Goal: Find contact information: Find contact information

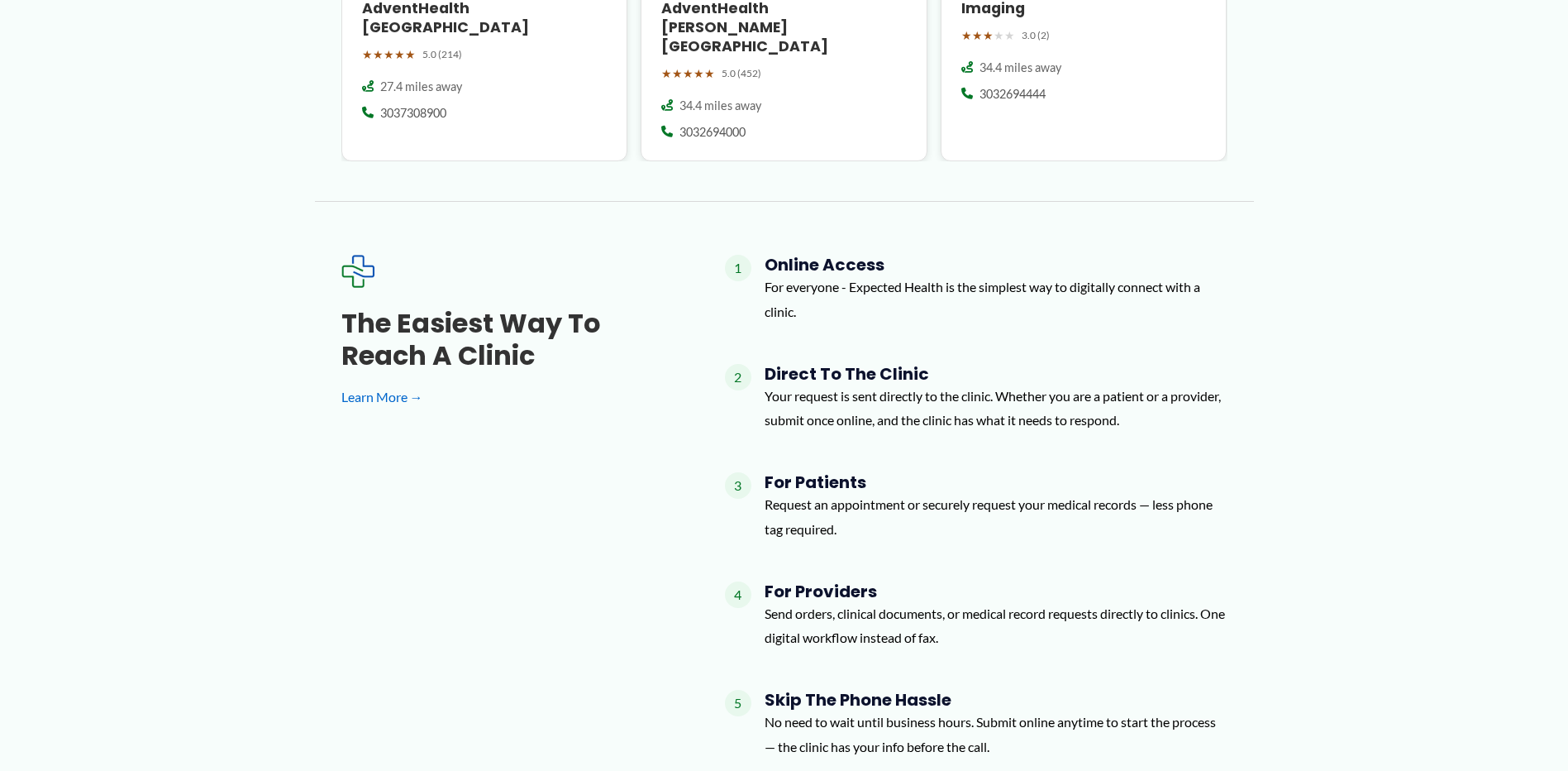
scroll to position [1654, 0]
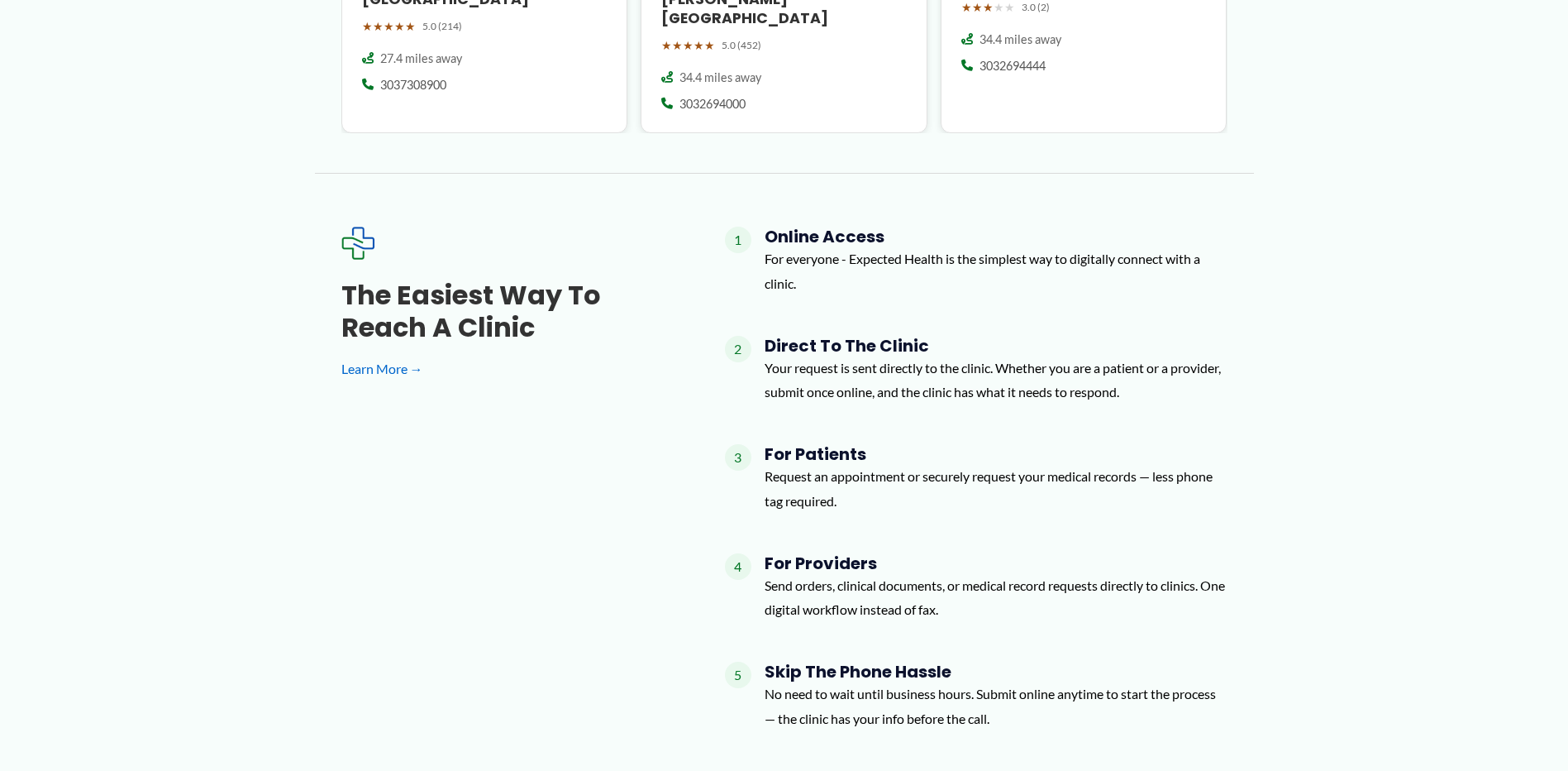
click at [740, 553] on span "4" at bounding box center [739, 566] width 27 height 27
click at [780, 553] on h4 "For Providers" at bounding box center [996, 563] width 463 height 20
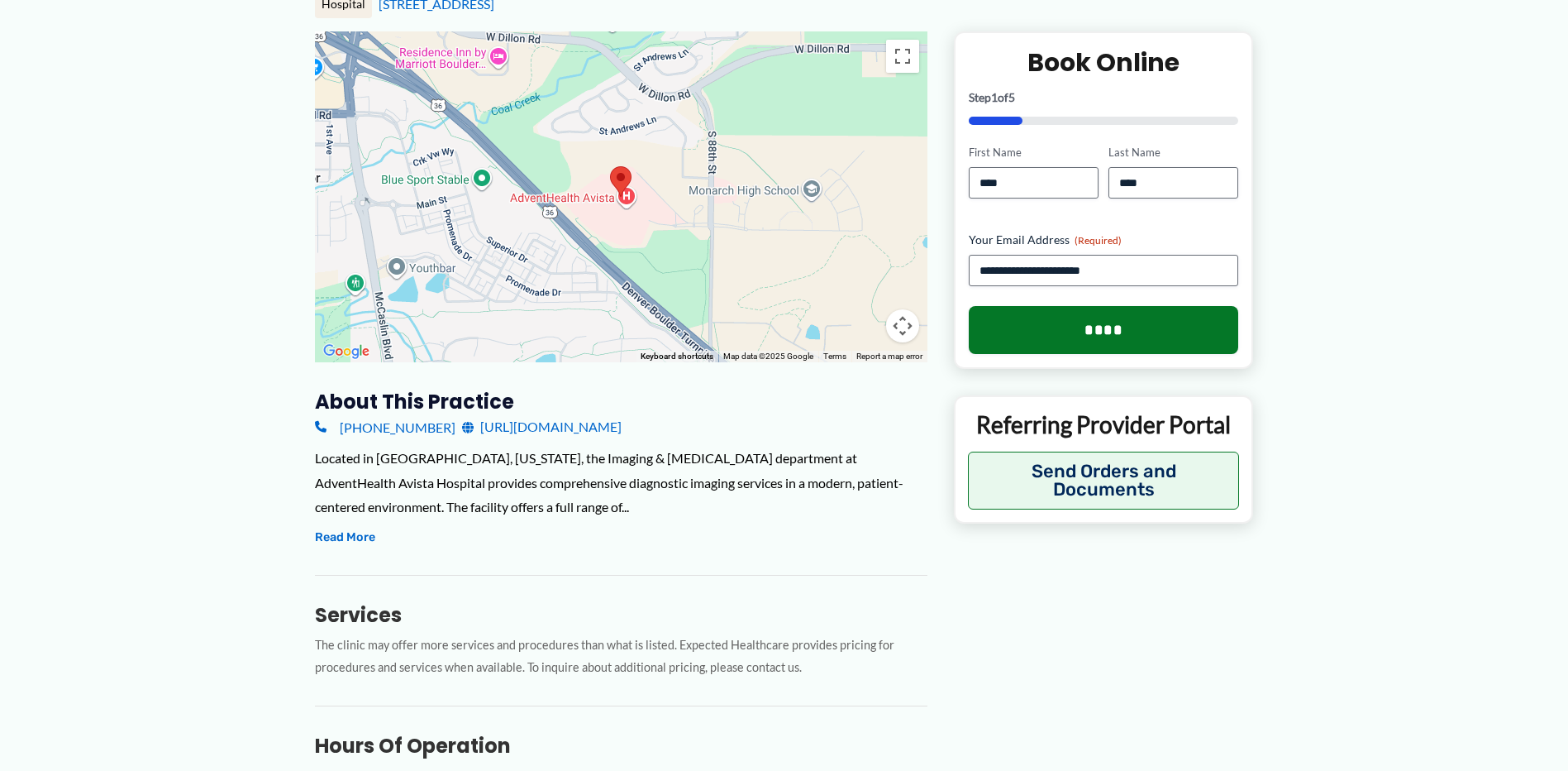
scroll to position [331, 0]
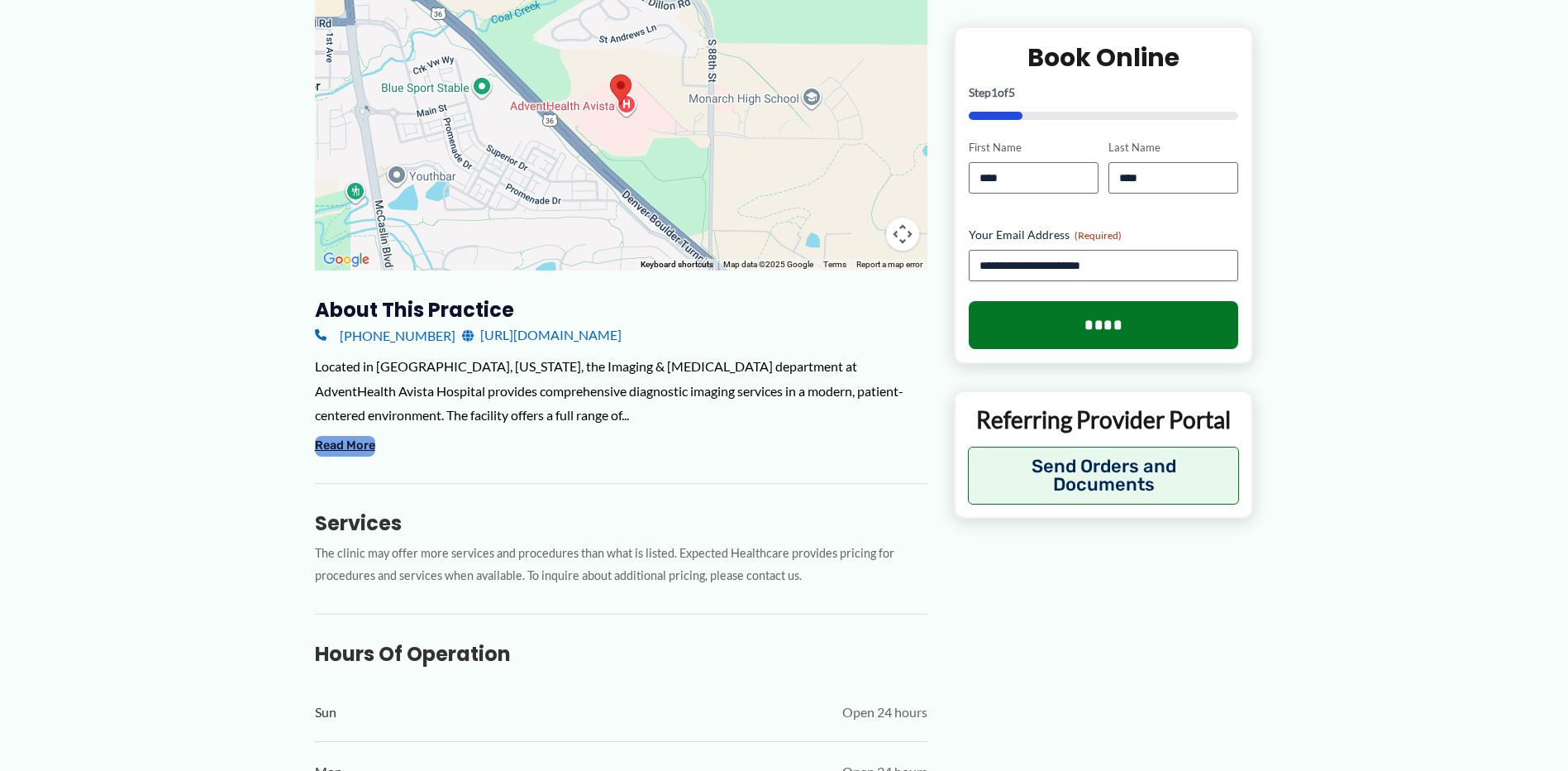
click at [337, 451] on button "Read More" at bounding box center [345, 446] width 60 height 20
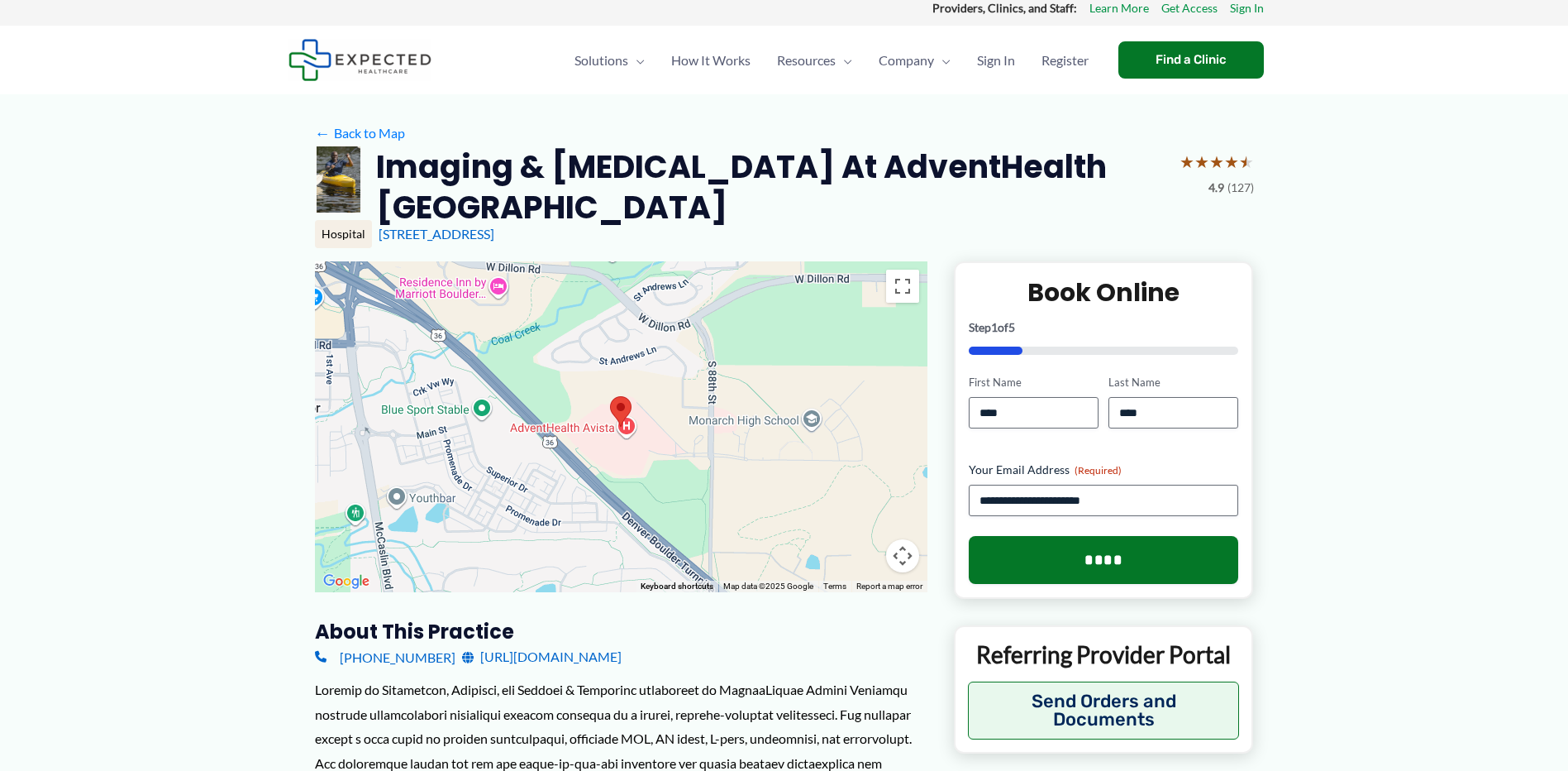
scroll to position [0, 0]
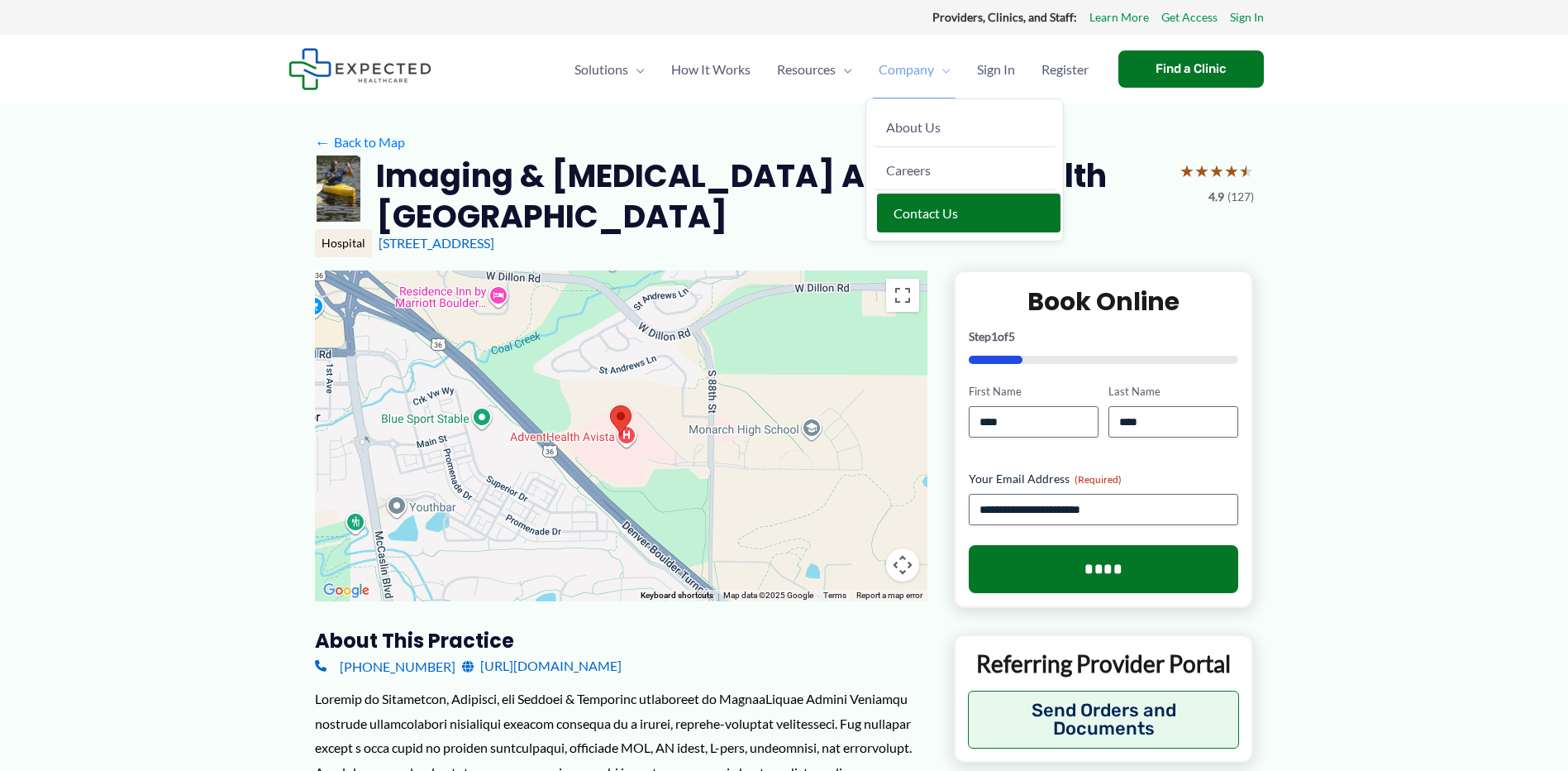
click at [920, 211] on span "Contact Us" at bounding box center [925, 213] width 65 height 16
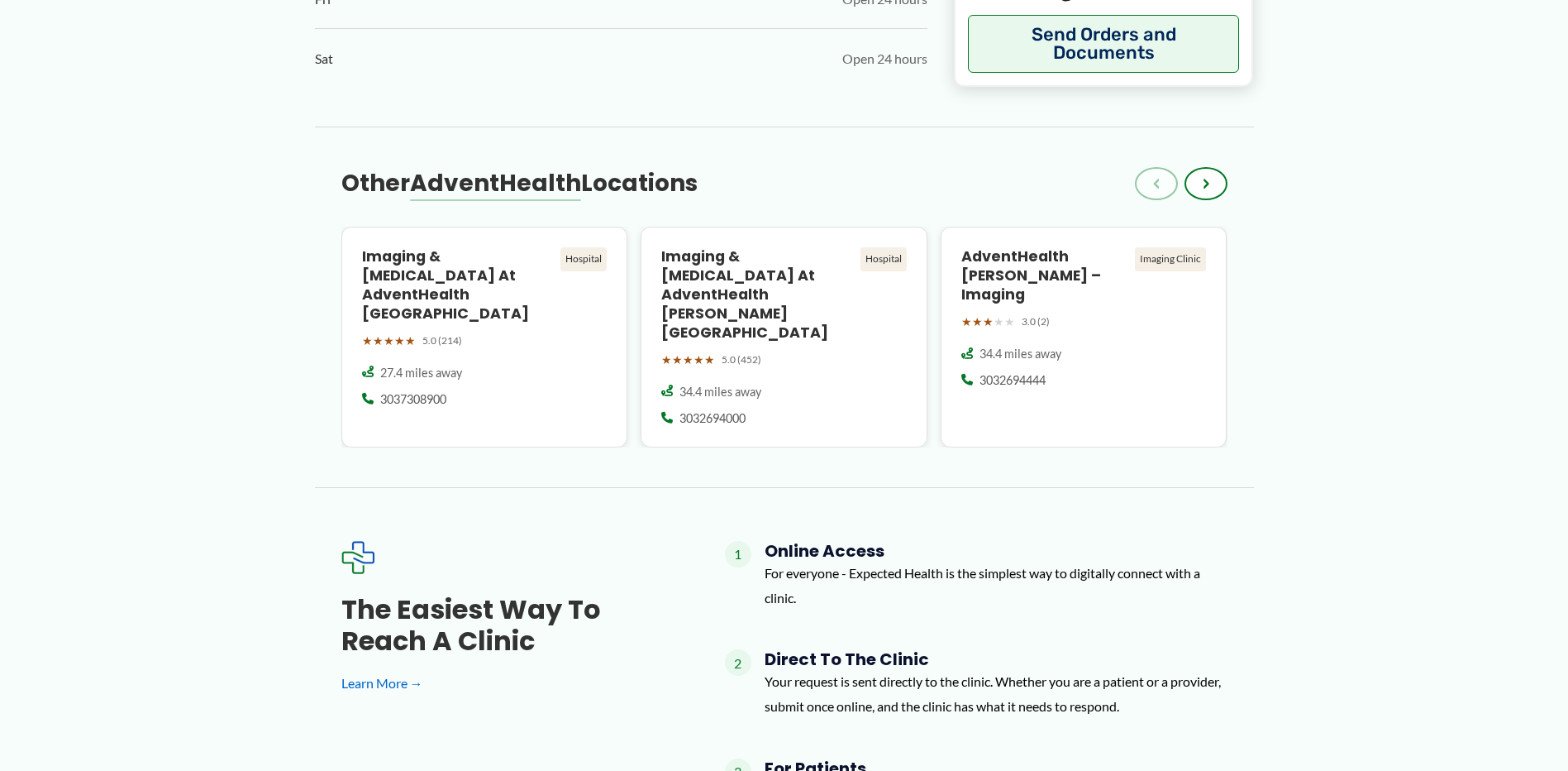
scroll to position [1654, 0]
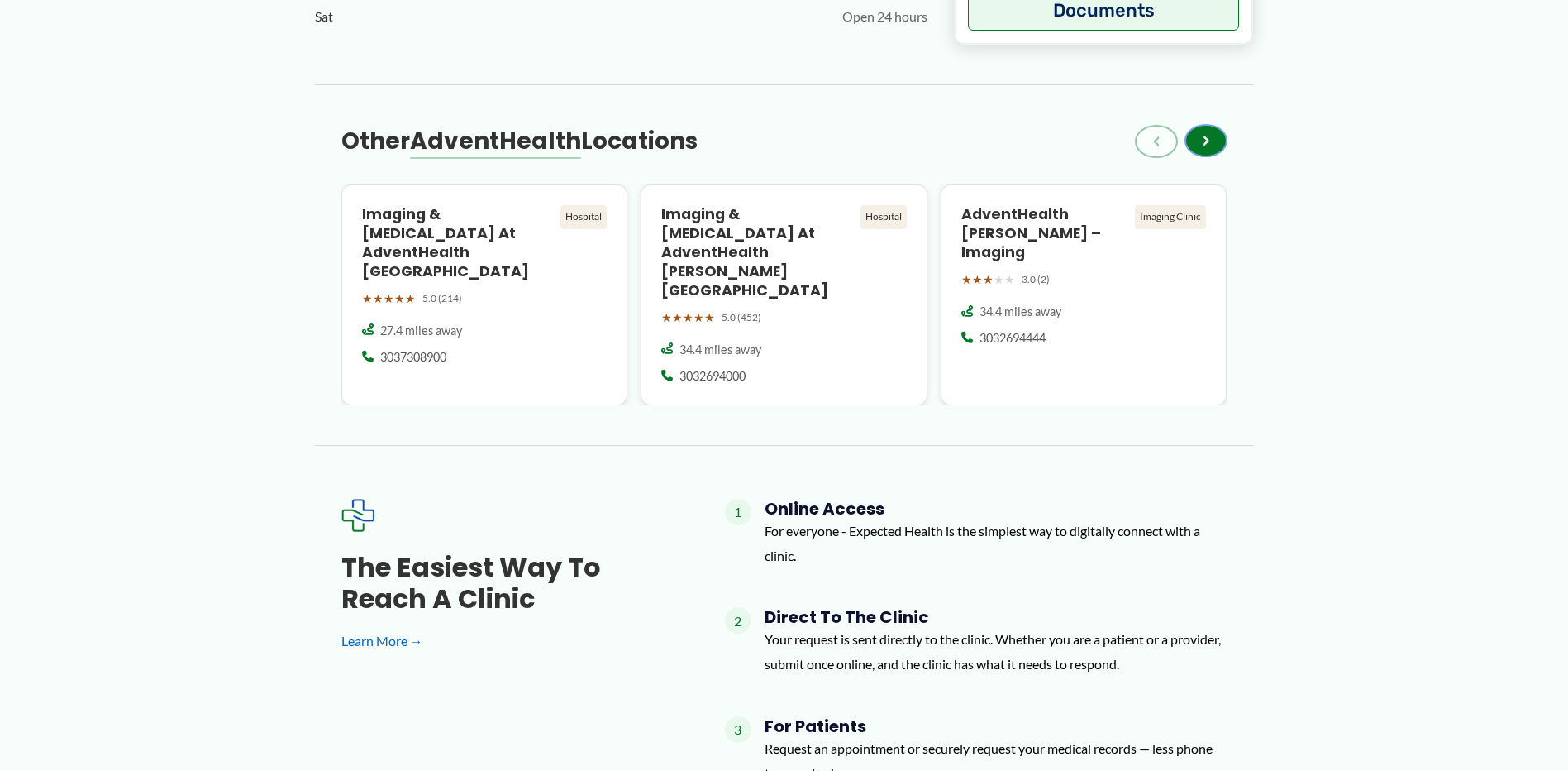
click at [1205, 147] on span "›" at bounding box center [1205, 141] width 6 height 20
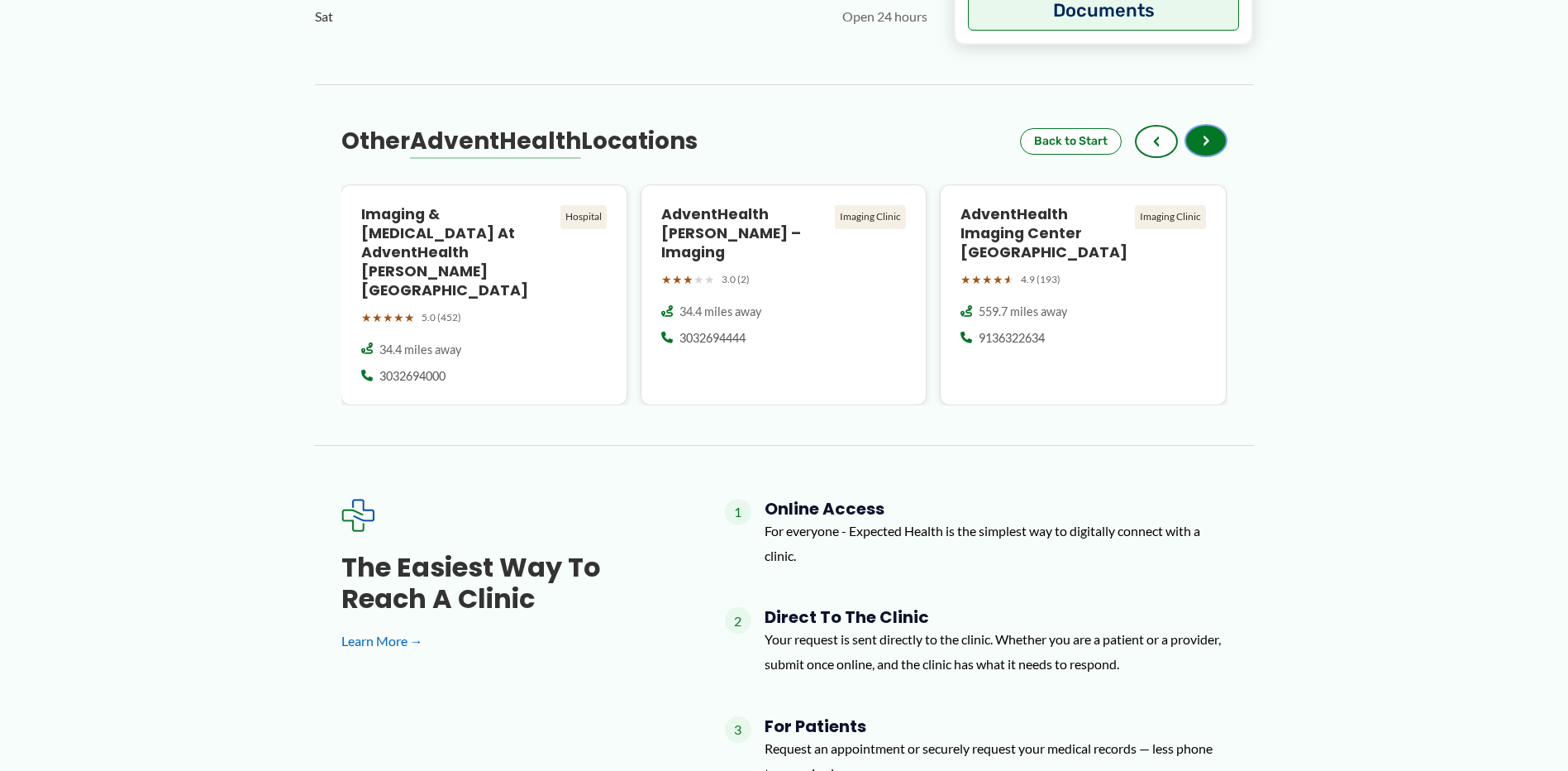
click at [1205, 147] on span "›" at bounding box center [1205, 141] width 6 height 20
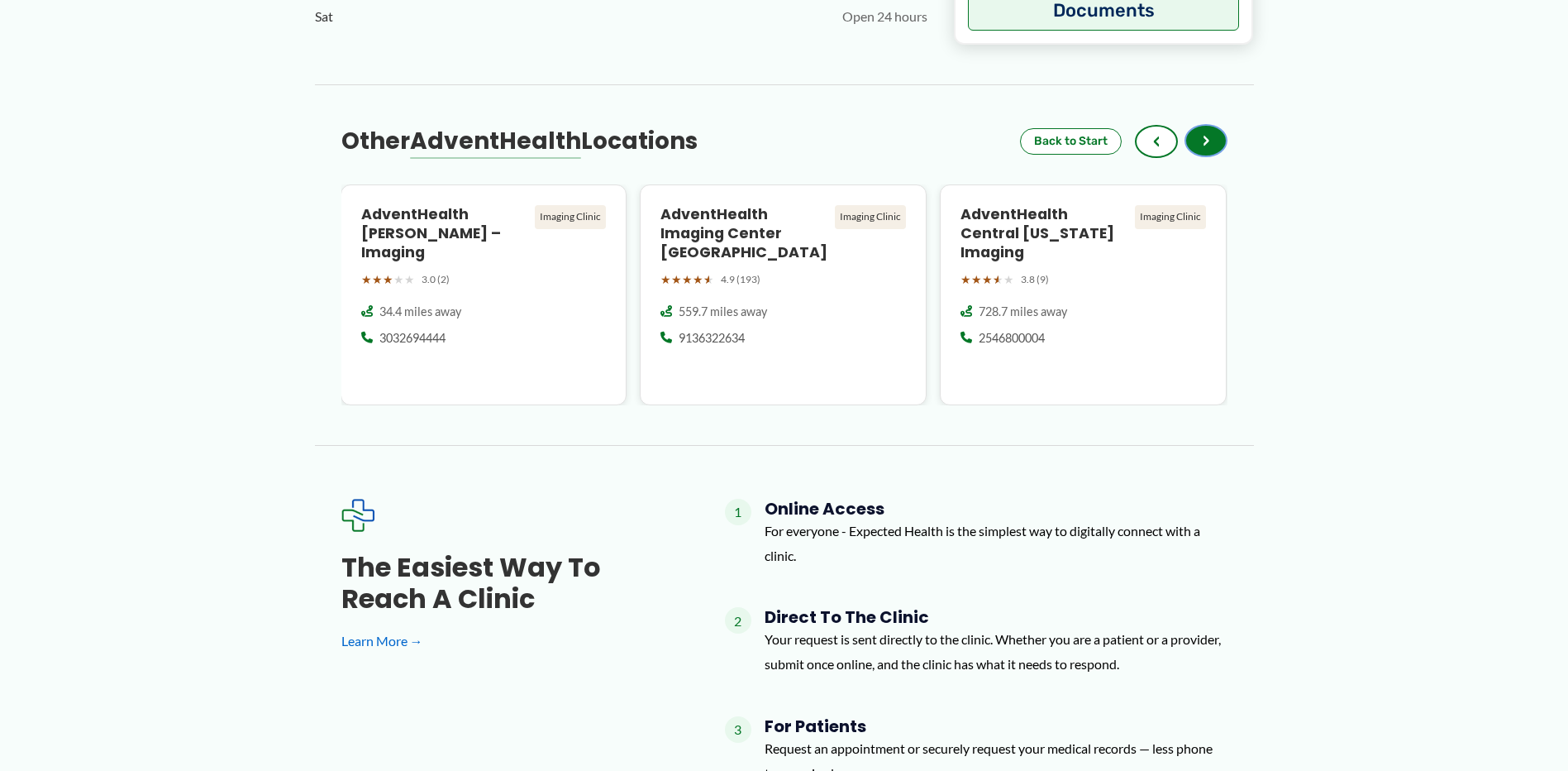
click at [1205, 147] on span "›" at bounding box center [1205, 141] width 6 height 20
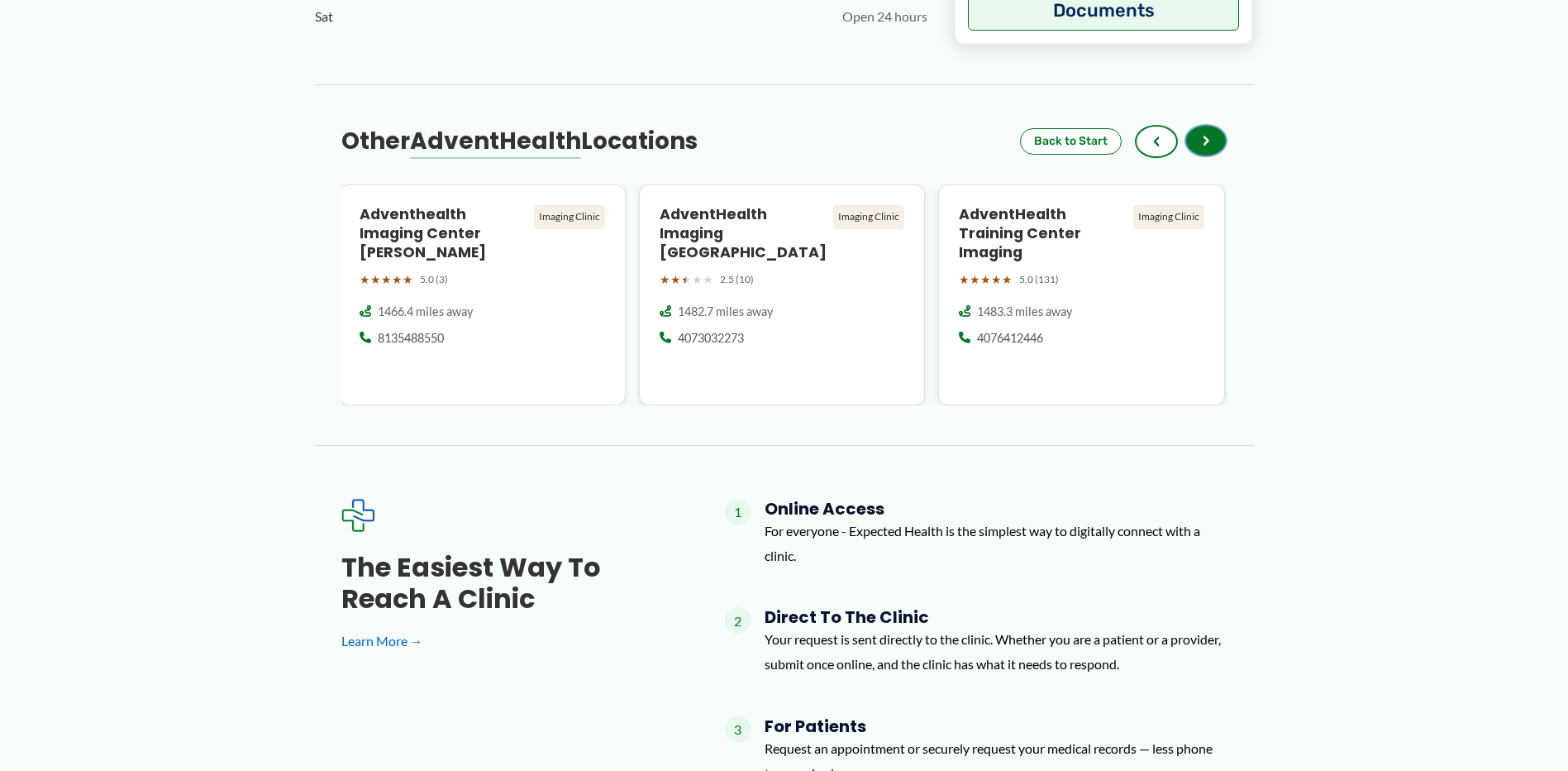
click at [1205, 147] on span "›" at bounding box center [1205, 141] width 6 height 20
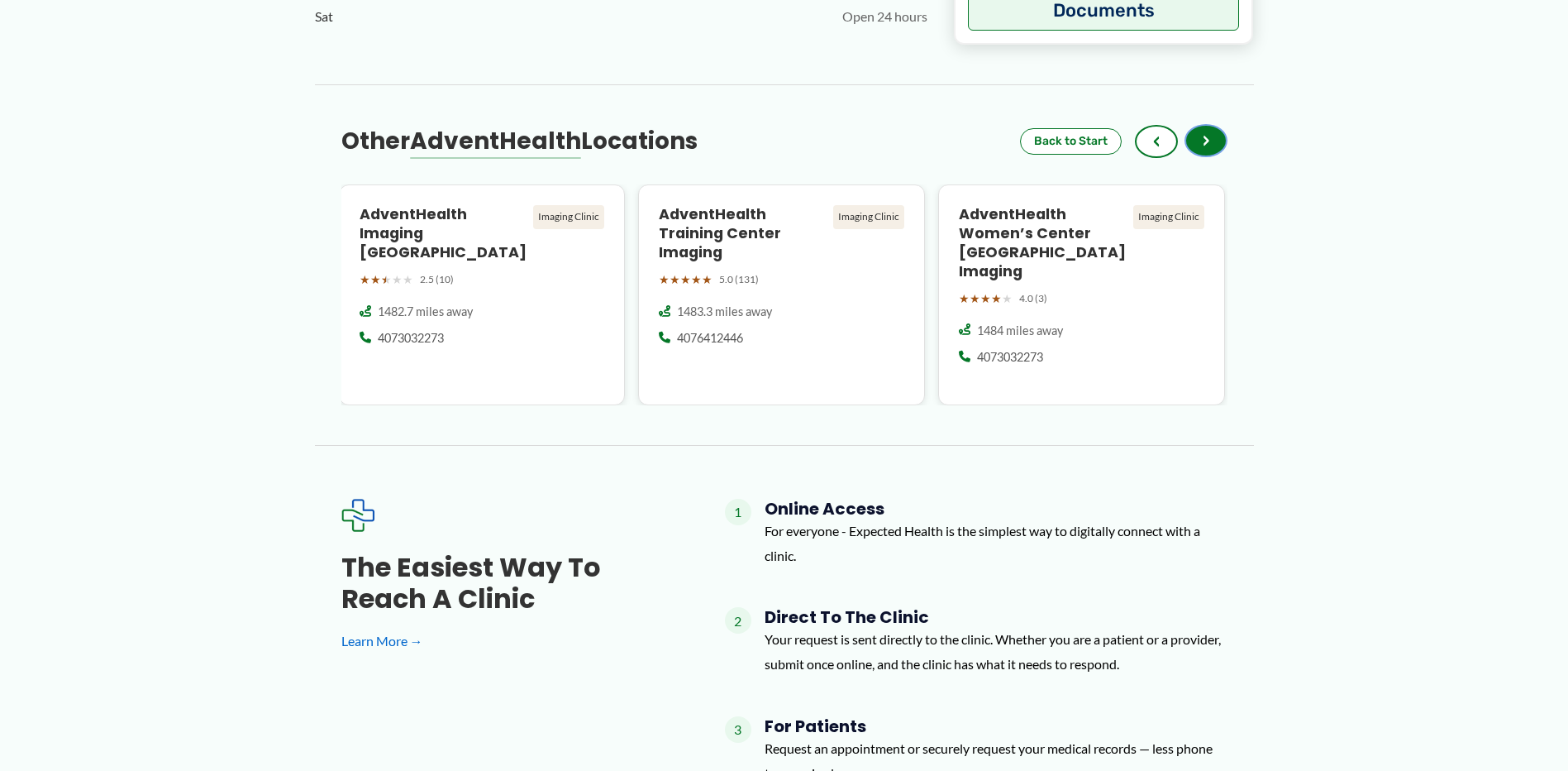
click at [1205, 147] on span "›" at bounding box center [1205, 141] width 6 height 20
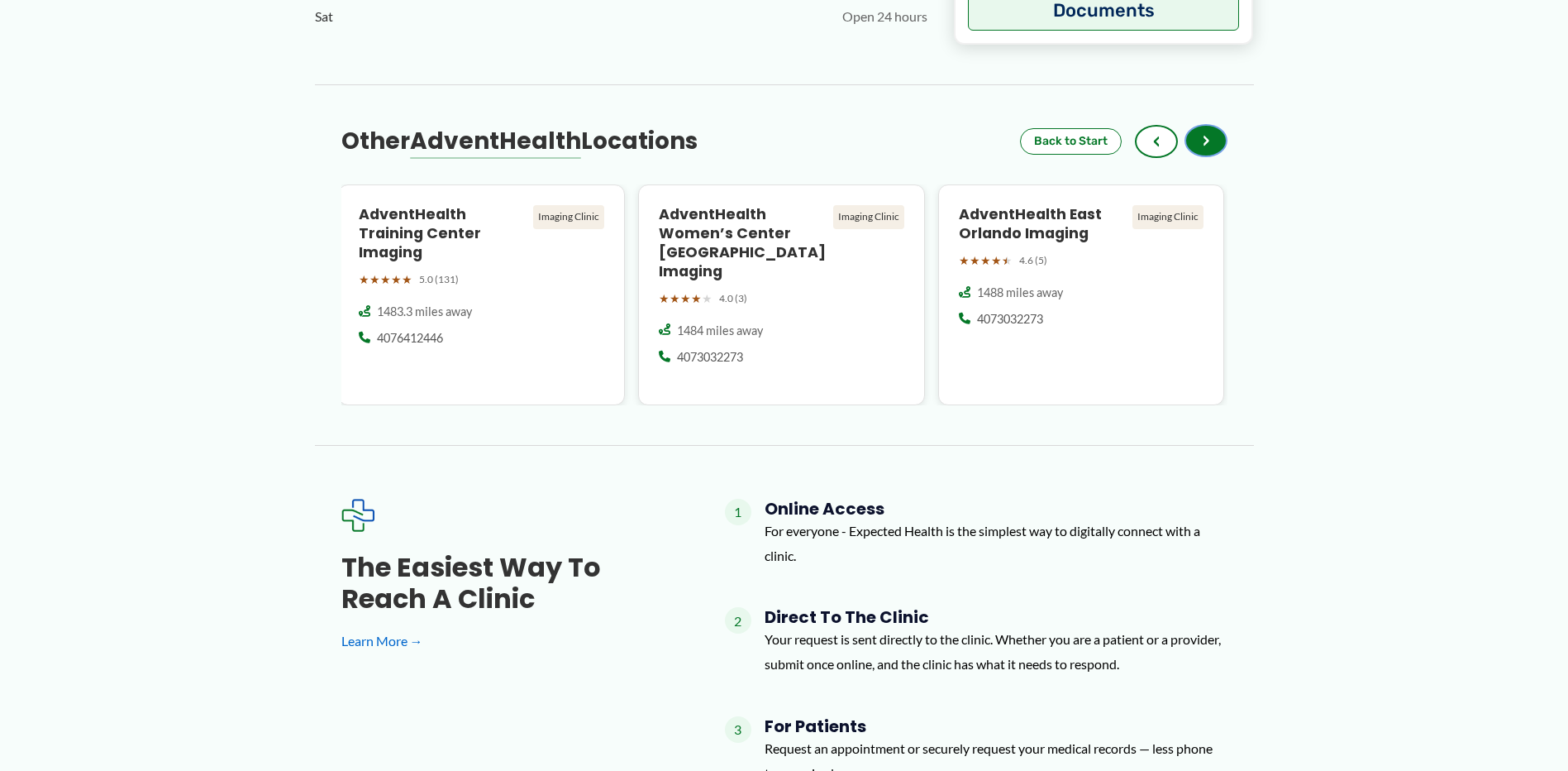
click at [1205, 147] on span "›" at bounding box center [1205, 141] width 6 height 20
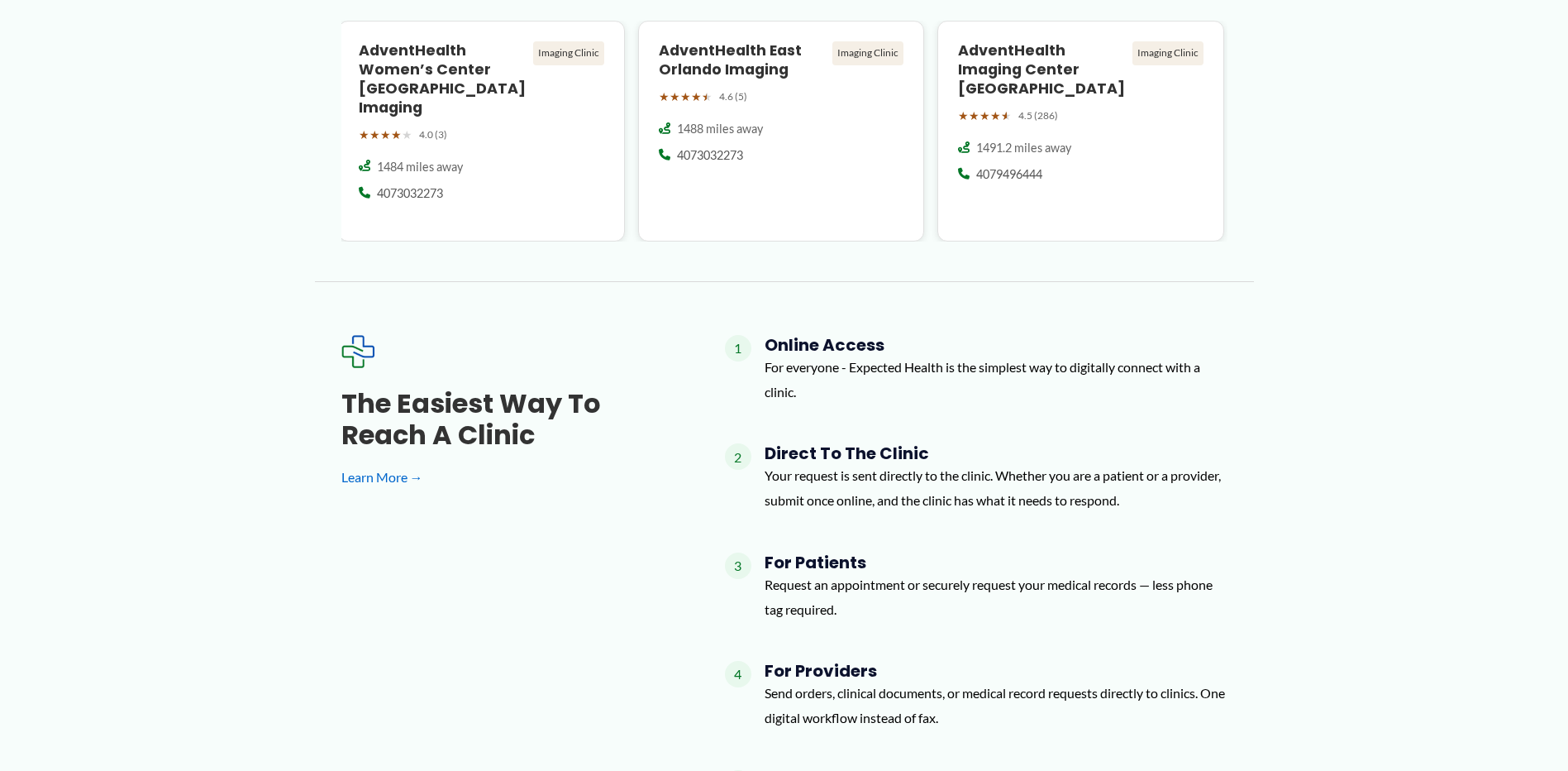
scroll to position [1819, 0]
click at [375, 463] on link "Learn More →" at bounding box center [507, 476] width 331 height 25
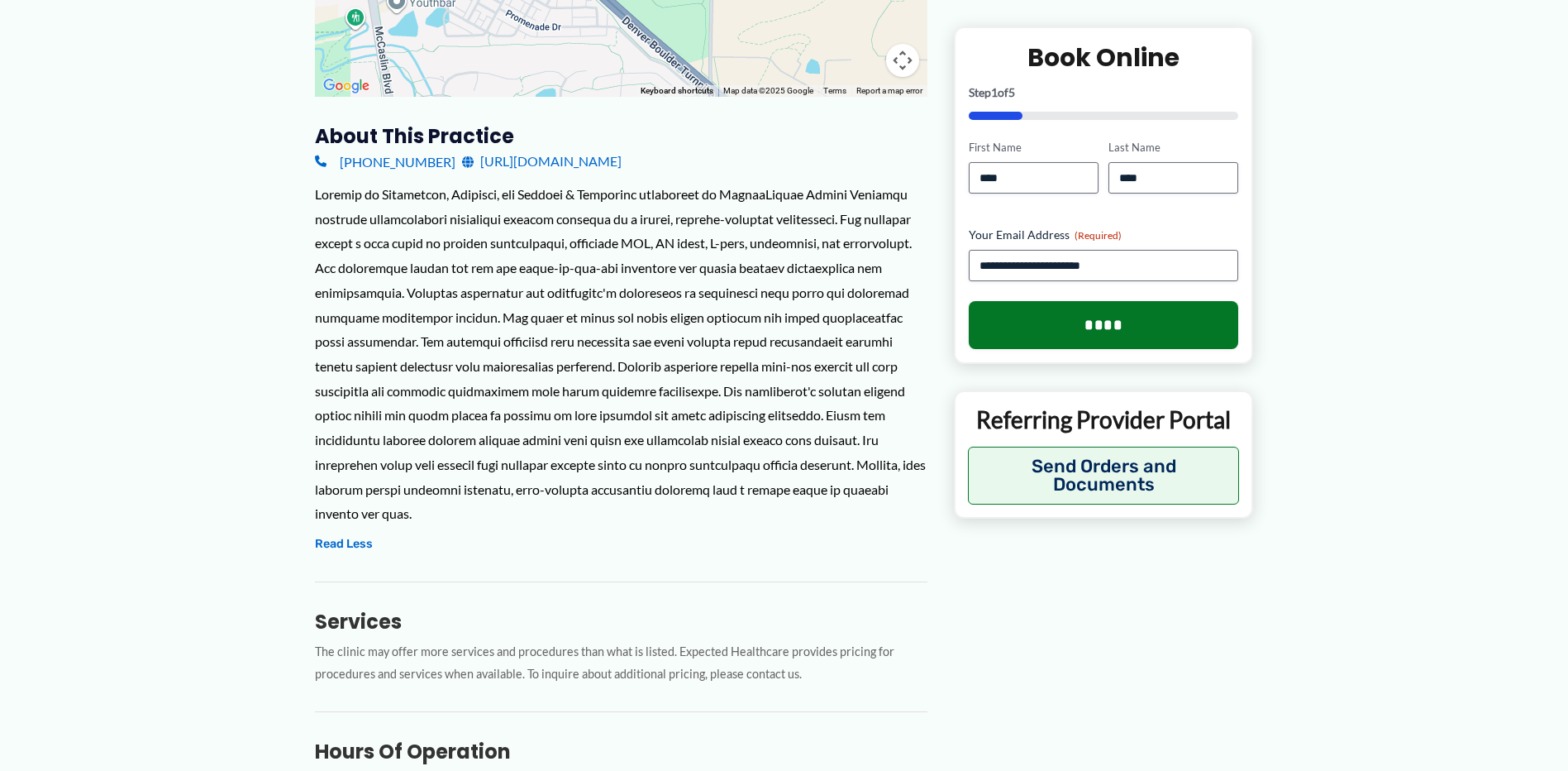
scroll to position [496, 0]
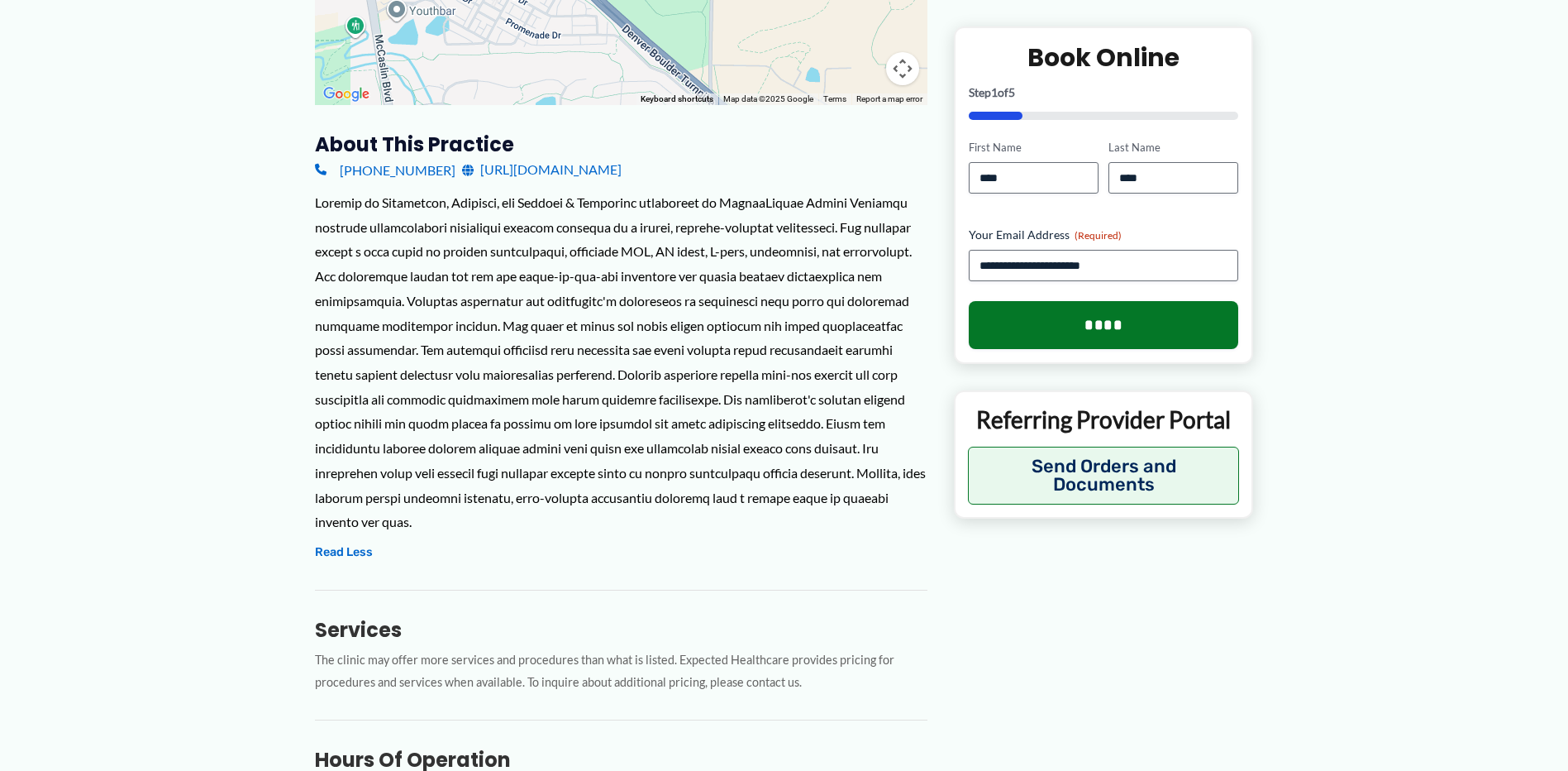
click at [621, 170] on link "[URL][DOMAIN_NAME]" at bounding box center [542, 170] width 160 height 25
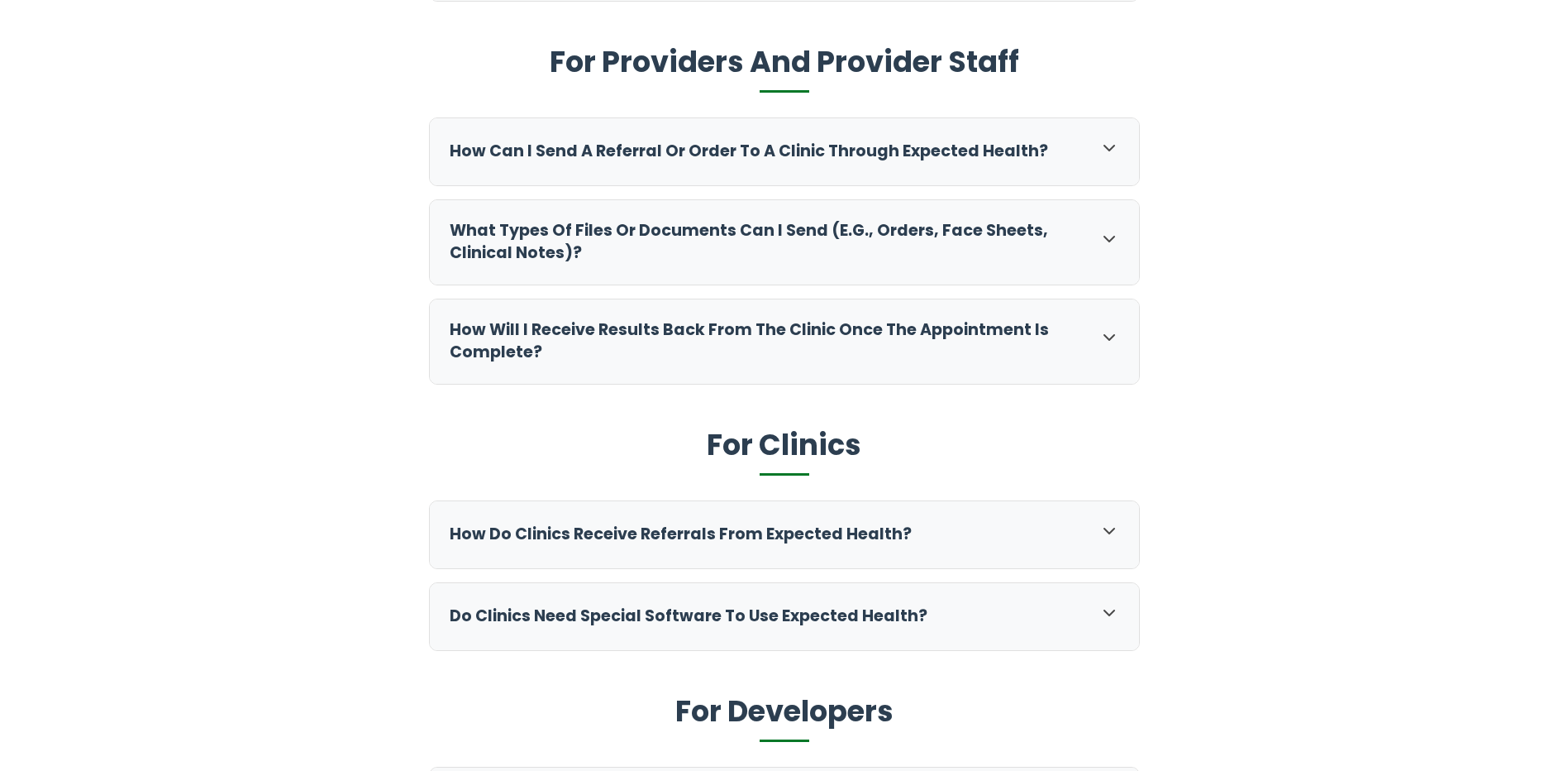
scroll to position [827, 0]
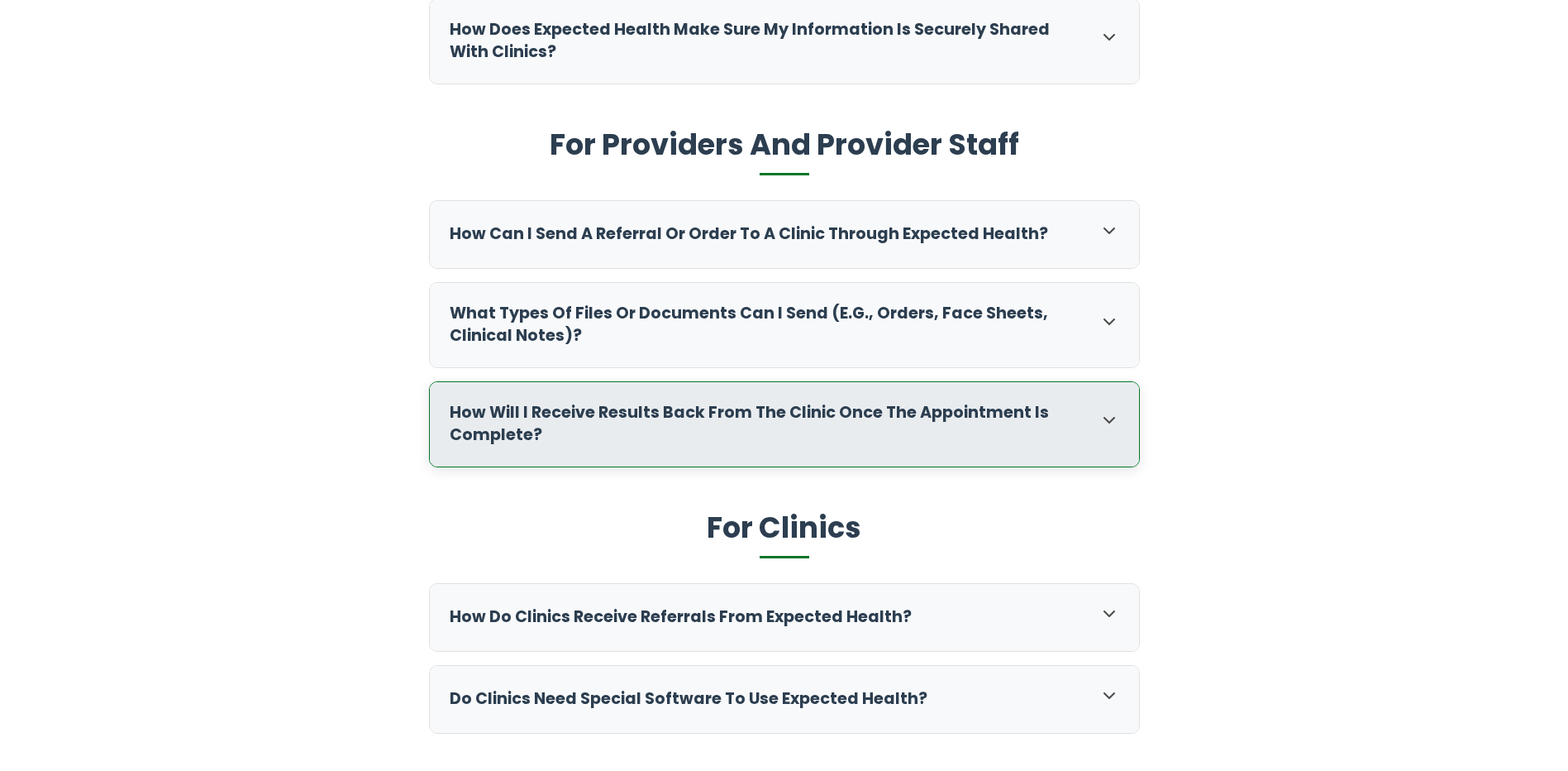
click at [1111, 421] on icon at bounding box center [1109, 421] width 10 height 5
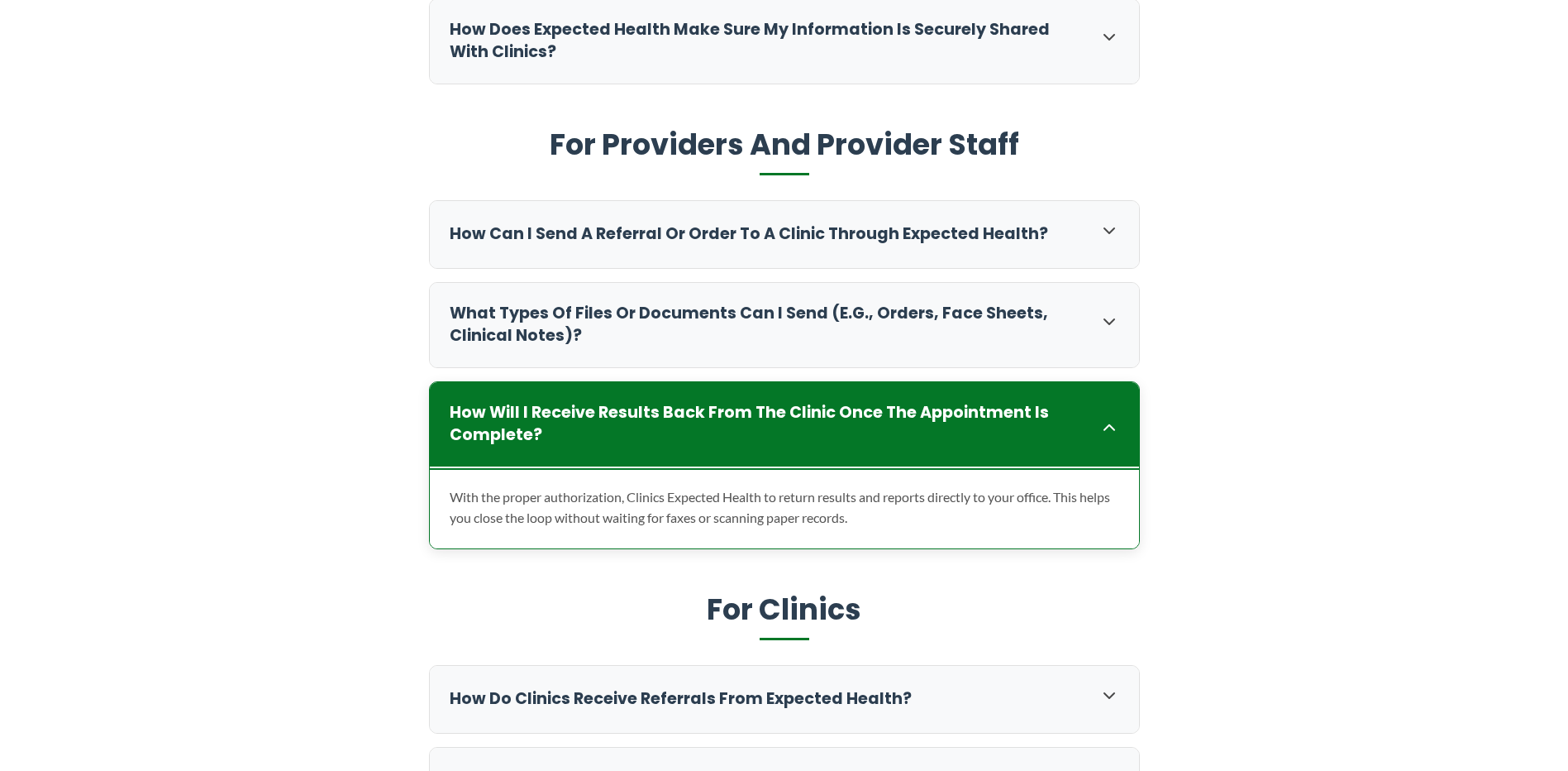
click at [1111, 421] on icon at bounding box center [1109, 428] width 20 height 20
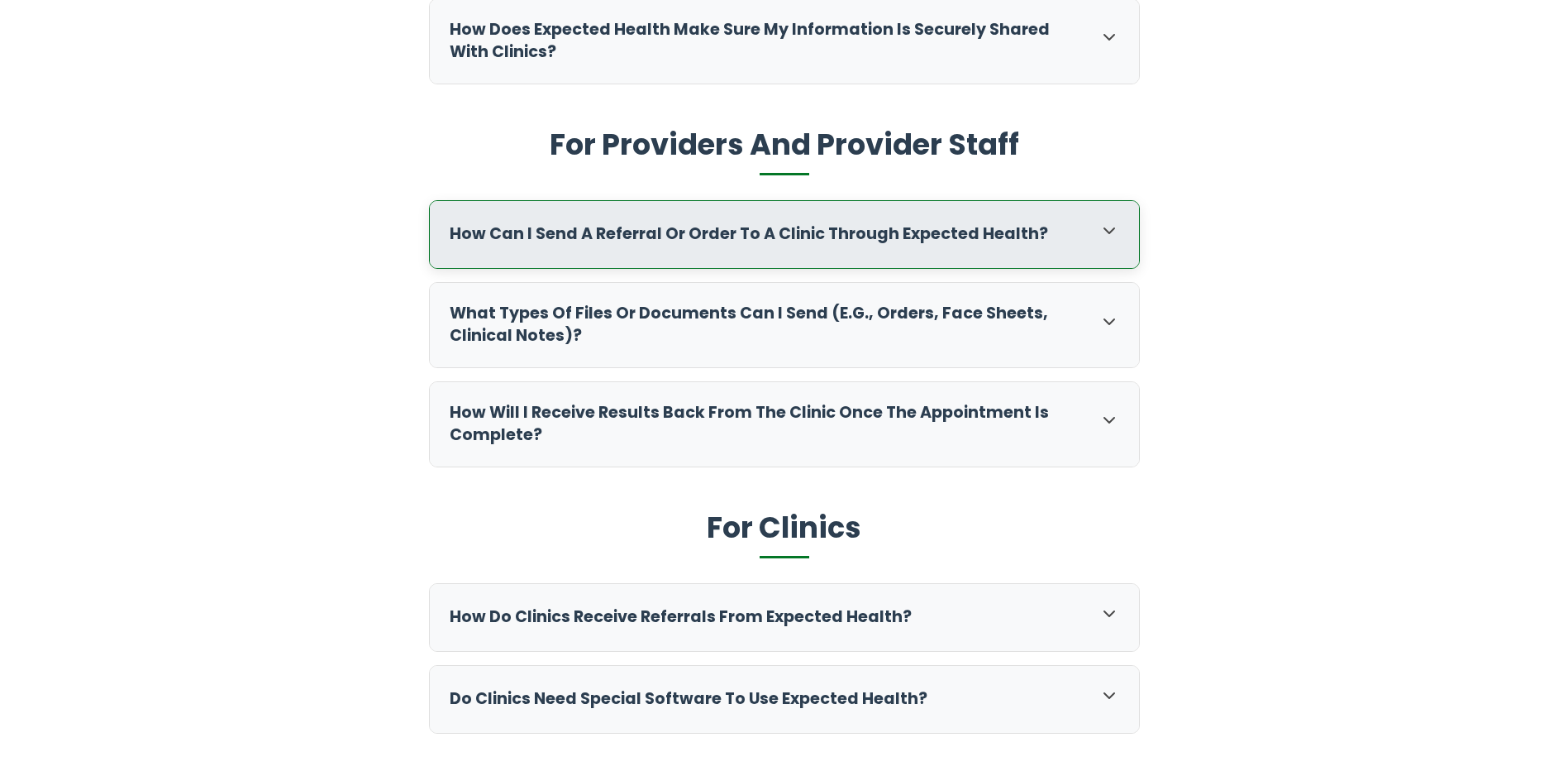
click at [1108, 229] on icon at bounding box center [1109, 230] width 20 height 20
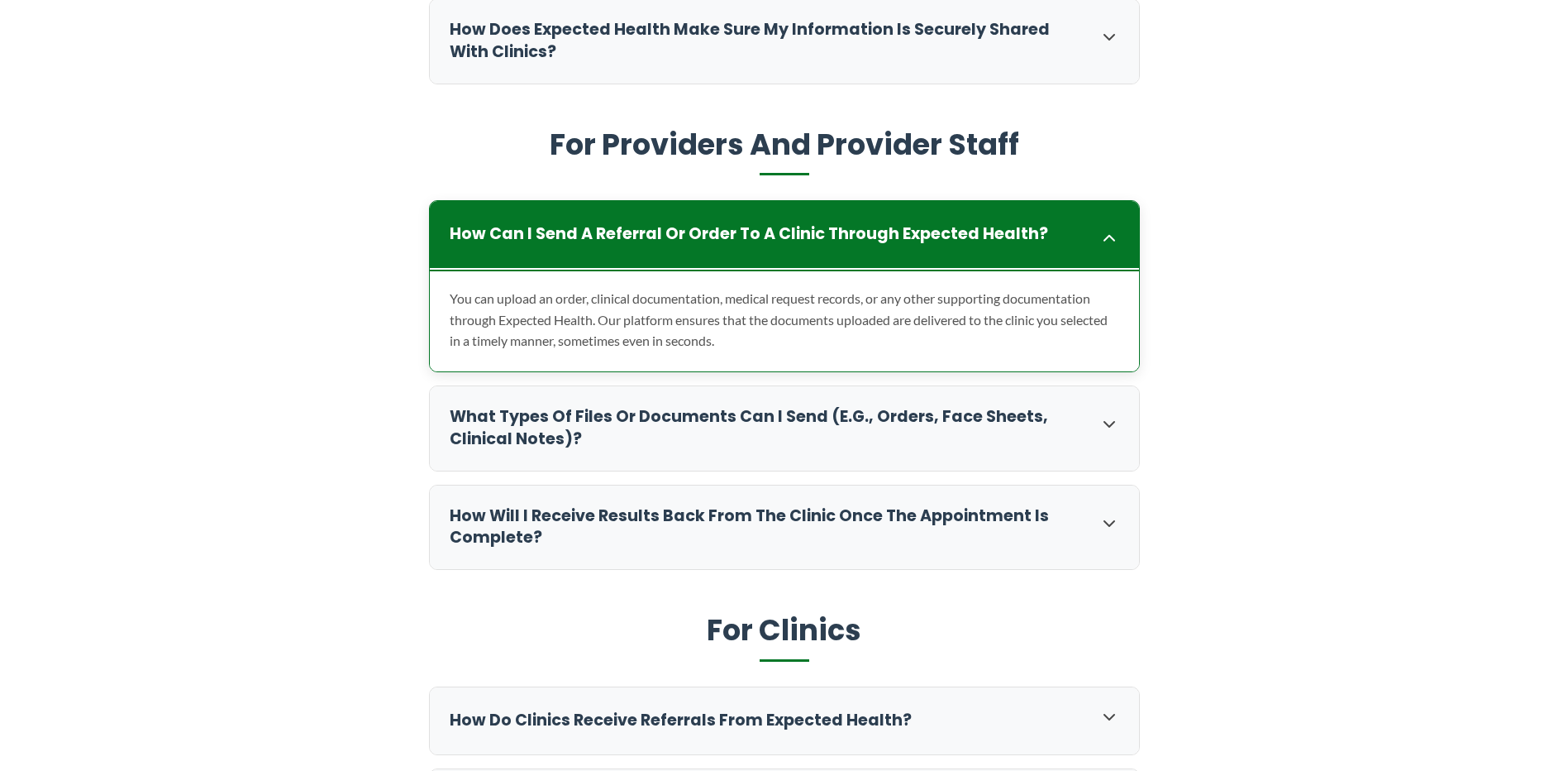
click at [1108, 229] on icon at bounding box center [1109, 238] width 20 height 20
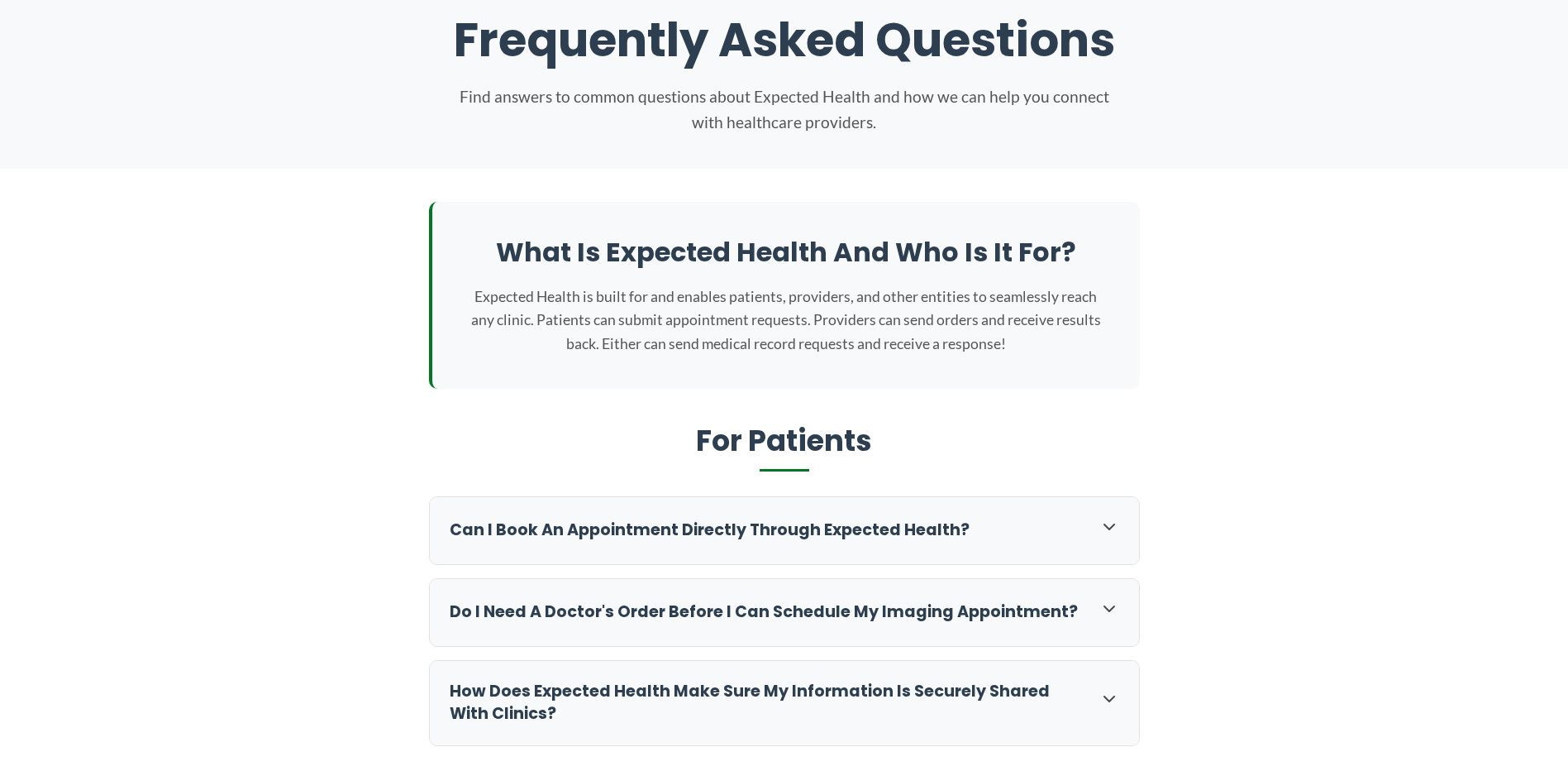
scroll to position [0, 0]
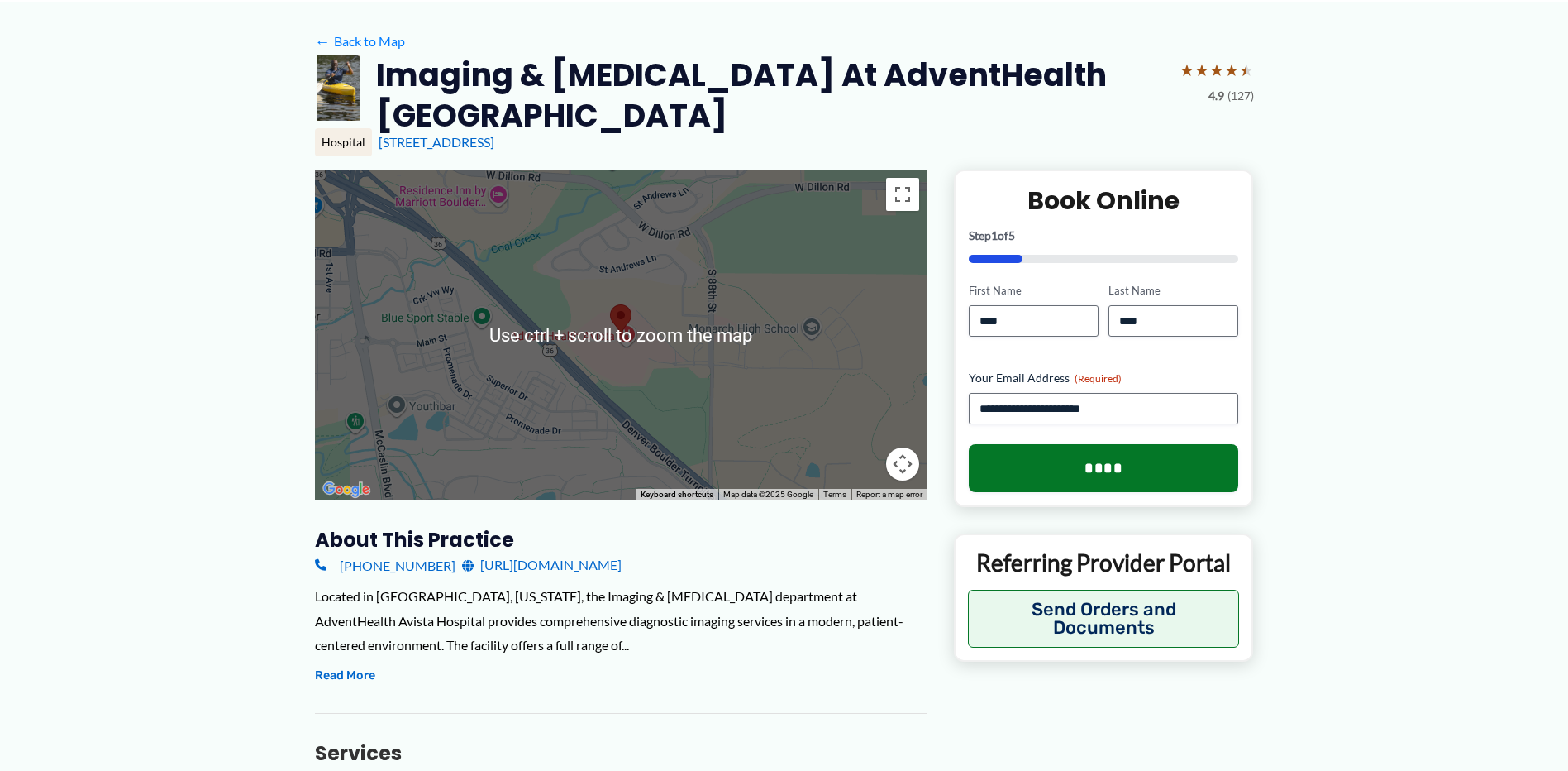
scroll to position [165, 0]
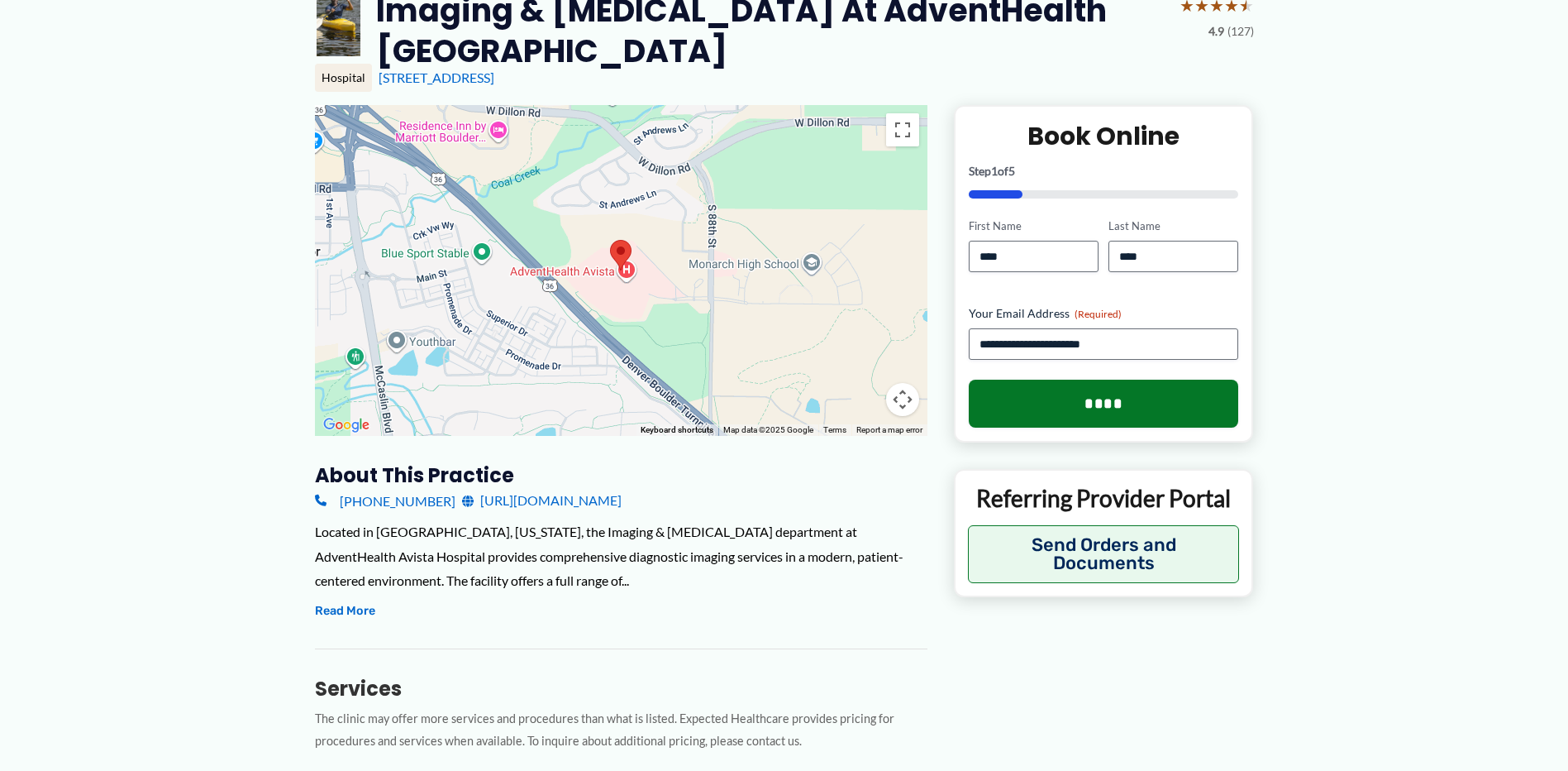
click at [592, 502] on link "[URL][DOMAIN_NAME]" at bounding box center [542, 501] width 160 height 25
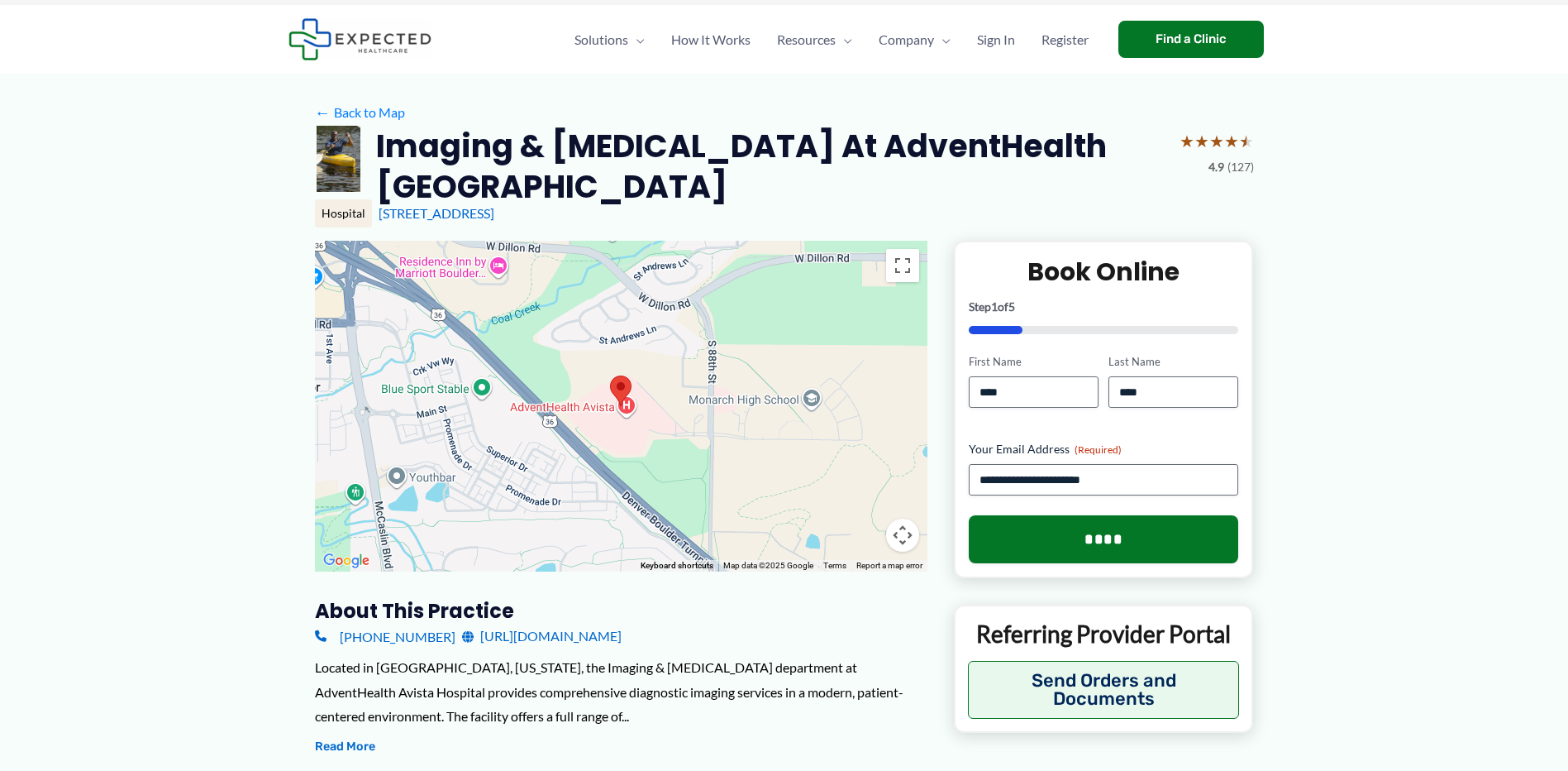
scroll to position [0, 0]
